Goal: Task Accomplishment & Management: Complete application form

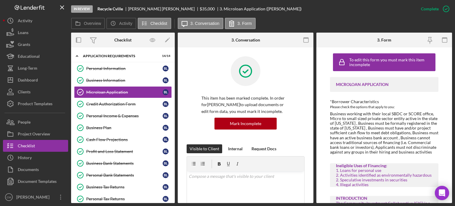
click at [114, 115] on div "Personal Income & Expenses" at bounding box center [124, 115] width 76 height 5
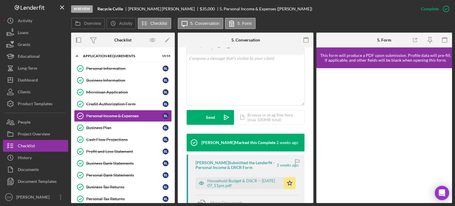
scroll to position [118, 0]
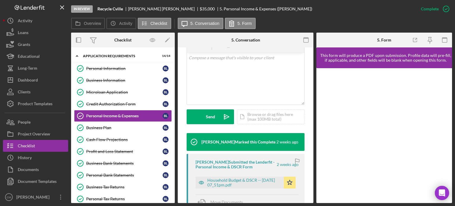
click at [200, 183] on icon "button" at bounding box center [201, 182] width 5 height 3
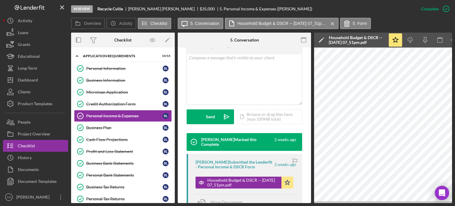
click at [303, 40] on icon "button" at bounding box center [303, 39] width 13 height 13
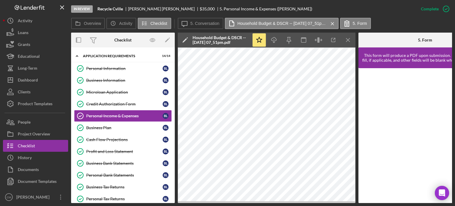
click at [114, 173] on div "Personal Bank Statements" at bounding box center [124, 175] width 76 height 5
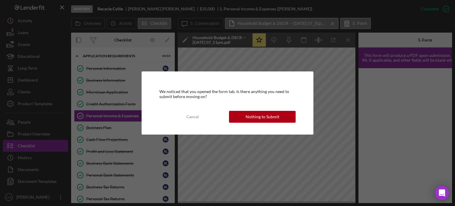
click at [114, 184] on div "We noticed that you opened the form tab. Is there anything you need to submit b…" at bounding box center [227, 103] width 455 height 206
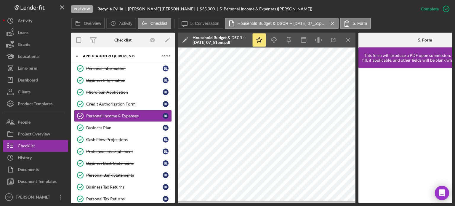
click at [114, 185] on div "Business Tax Returns" at bounding box center [124, 187] width 76 height 5
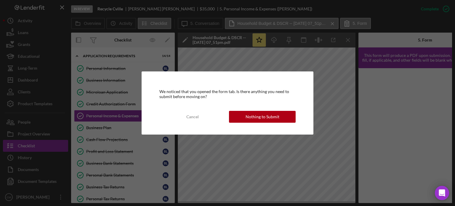
click at [256, 115] on div "Nothing to Submit" at bounding box center [263, 117] width 34 height 12
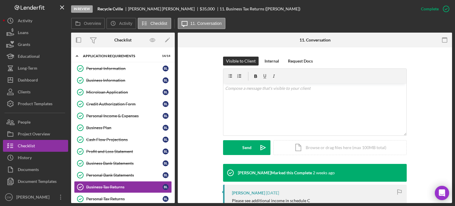
scroll to position [148, 0]
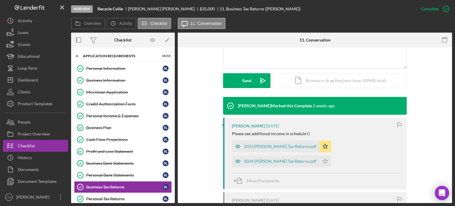
click at [244, 155] on icon "button" at bounding box center [238, 161] width 12 height 12
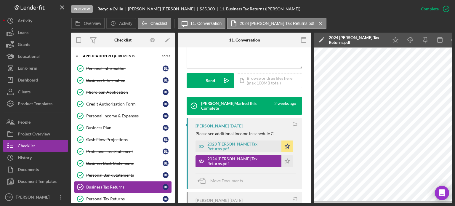
click at [301, 41] on icon "button" at bounding box center [303, 39] width 13 height 13
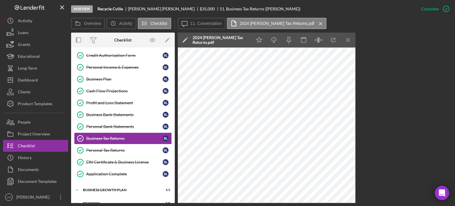
scroll to position [51, 0]
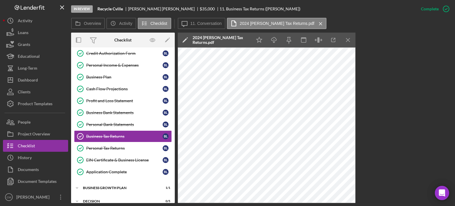
click at [114, 146] on div "Personal Tax Returns" at bounding box center [124, 148] width 76 height 5
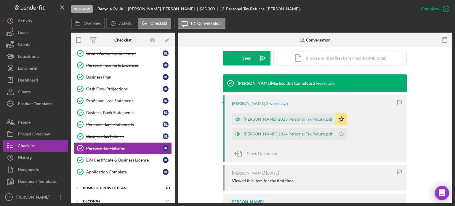
scroll to position [171, 0]
click at [235, 133] on icon "button" at bounding box center [238, 134] width 12 height 12
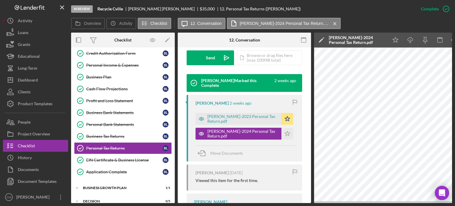
click at [302, 41] on icon "button" at bounding box center [303, 39] width 13 height 13
